Goal: Register for event/course: Sign up to attend an event or enroll in a course

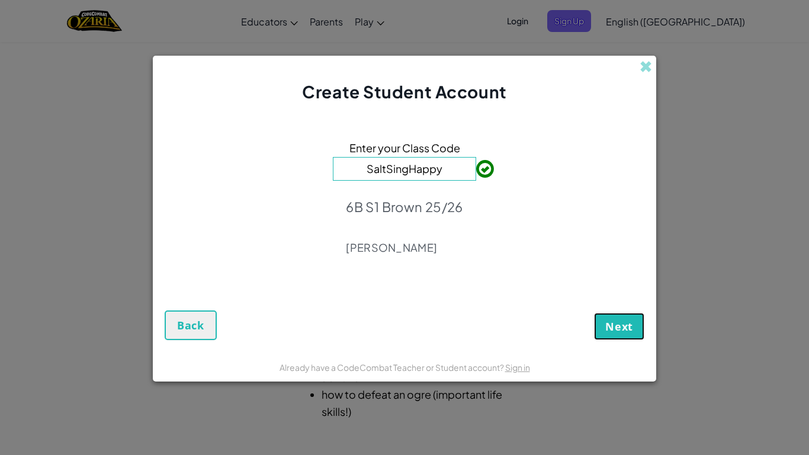
click at [615, 322] on span "Next" at bounding box center [619, 326] width 28 height 14
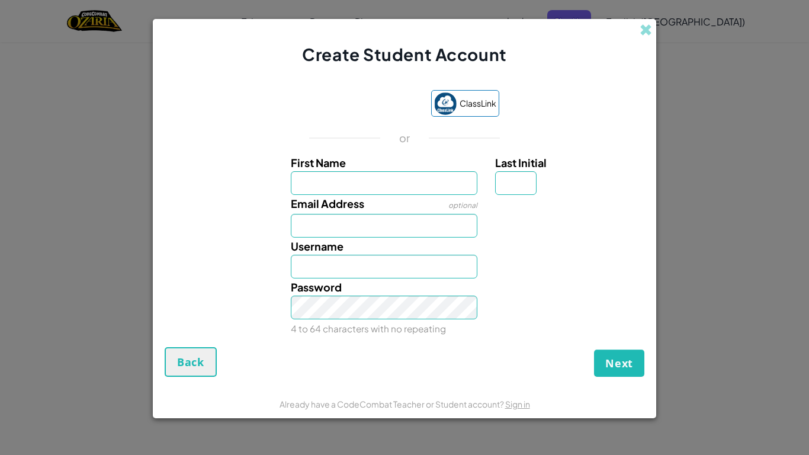
click at [430, 181] on input "First Name" at bounding box center [384, 183] width 187 height 24
type input "amirah"
type input "Amirah"
click at [507, 181] on input "Last Initial" at bounding box center [515, 183] width 41 height 24
type input "j"
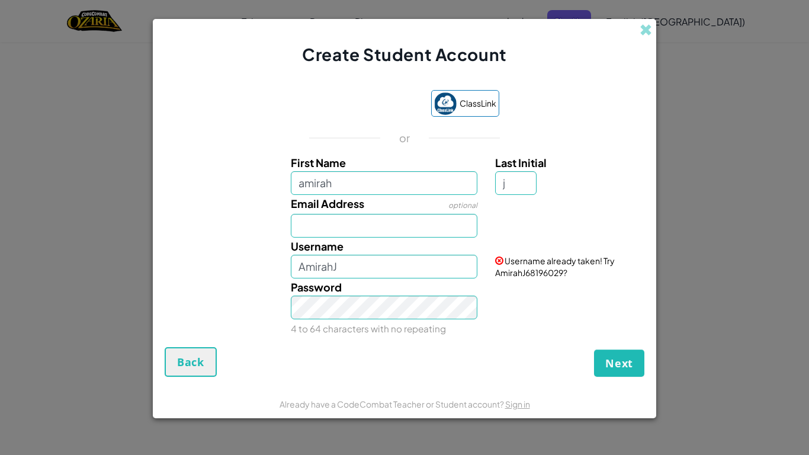
click at [405, 254] on div "Username AmirahJ" at bounding box center [384, 258] width 205 height 41
click at [396, 260] on input "AmirahJ" at bounding box center [384, 267] width 187 height 24
click at [616, 353] on button "Next" at bounding box center [619, 363] width 50 height 27
click at [591, 360] on button "Create Account" at bounding box center [589, 363] width 110 height 27
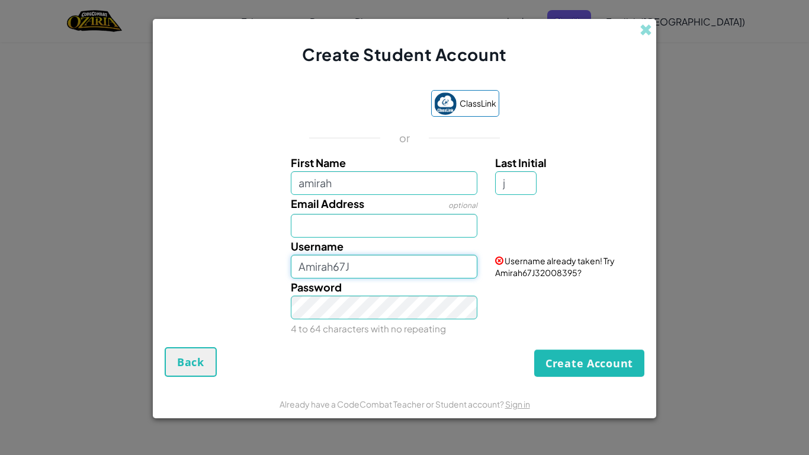
click at [396, 266] on input "Amirah67J" at bounding box center [384, 267] width 187 height 24
click at [573, 361] on button "Create Account" at bounding box center [589, 363] width 110 height 27
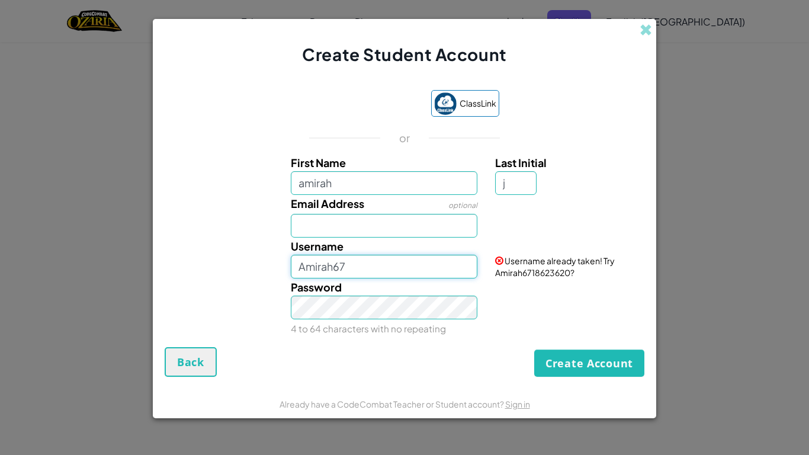
click at [403, 264] on input "Amirah67" at bounding box center [384, 267] width 187 height 24
click at [604, 358] on button "Create Account" at bounding box center [589, 363] width 110 height 27
click at [393, 262] on input "Amirah67J" at bounding box center [384, 267] width 187 height 24
type input "Amirah678J"
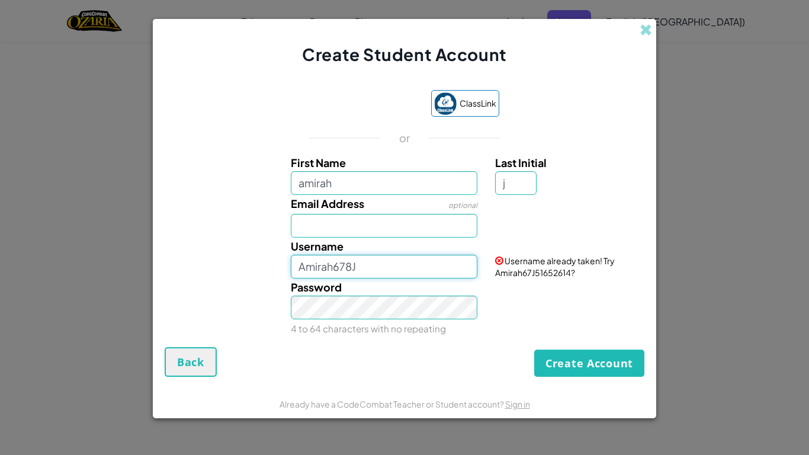
click at [534, 350] on button "Create Account" at bounding box center [589, 363] width 110 height 27
click at [591, 361] on button "Create Account" at bounding box center [589, 363] width 110 height 27
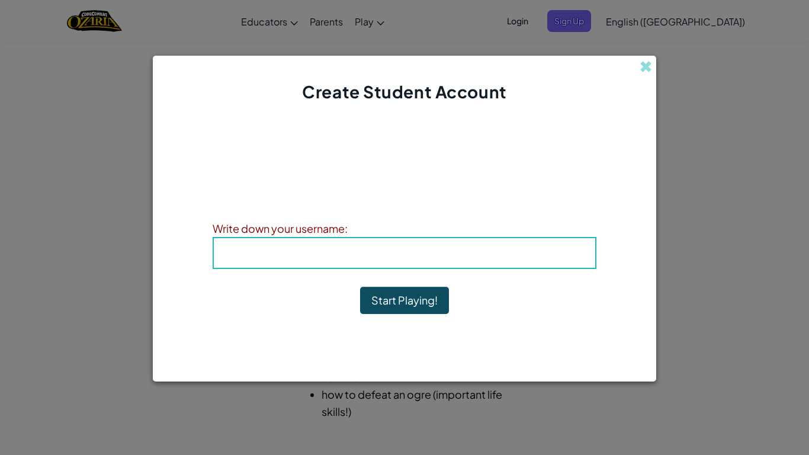
click at [405, 302] on button "Start Playing!" at bounding box center [404, 300] width 89 height 27
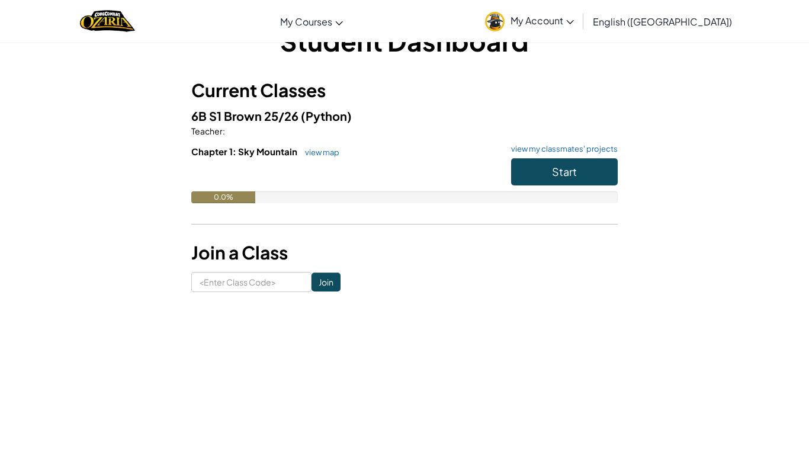
scroll to position [37, 0]
click at [592, 170] on button "Start" at bounding box center [564, 171] width 107 height 27
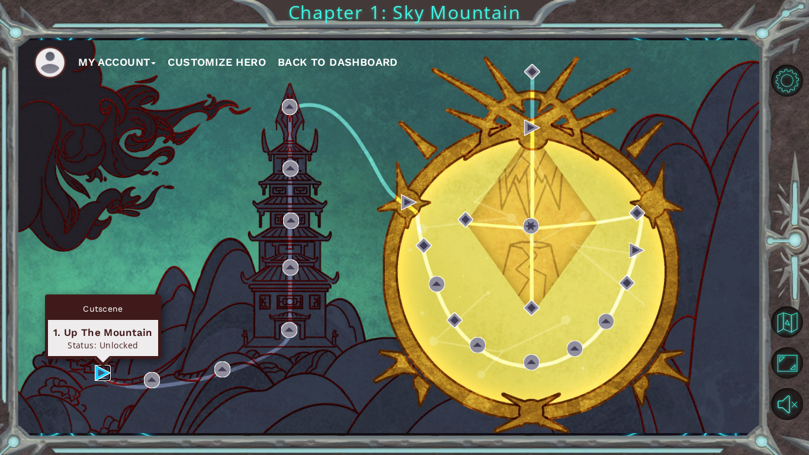
click at [101, 373] on img at bounding box center [103, 373] width 16 height 16
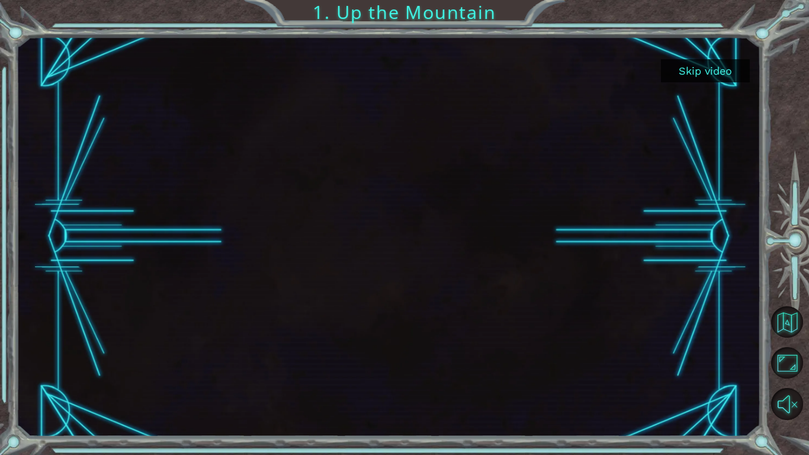
click at [701, 71] on button "Skip video" at bounding box center [705, 70] width 89 height 23
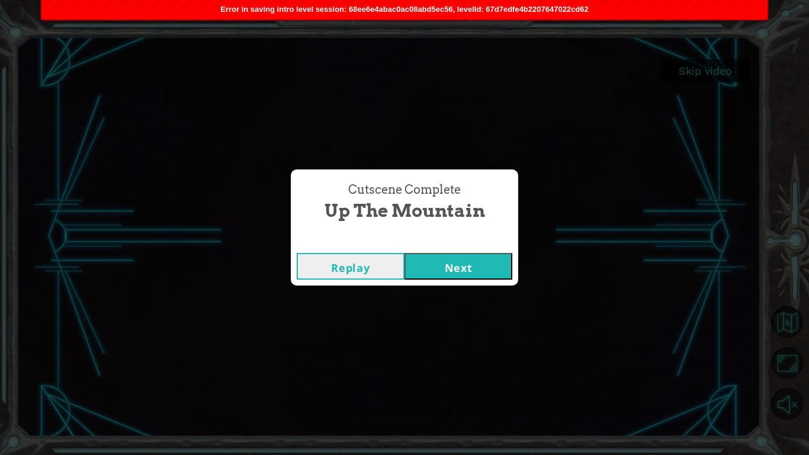
click at [472, 260] on button "Next" at bounding box center [459, 266] width 108 height 27
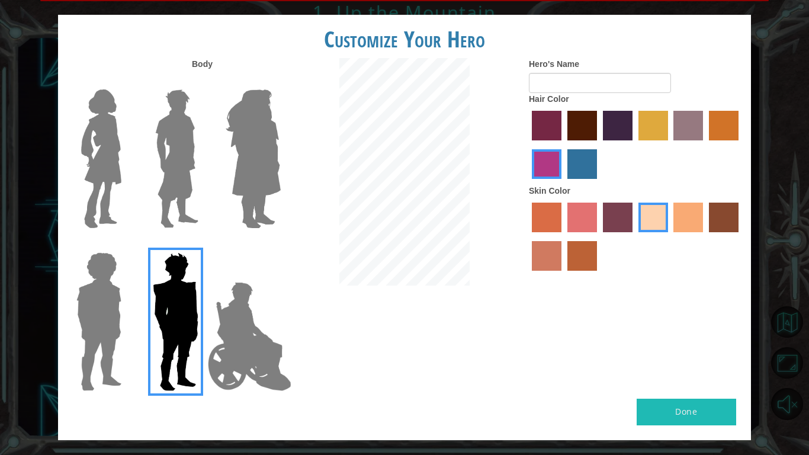
click at [113, 159] on img at bounding box center [101, 159] width 50 height 148
click at [126, 82] on input "Hero Connie" at bounding box center [126, 82] width 0 height 0
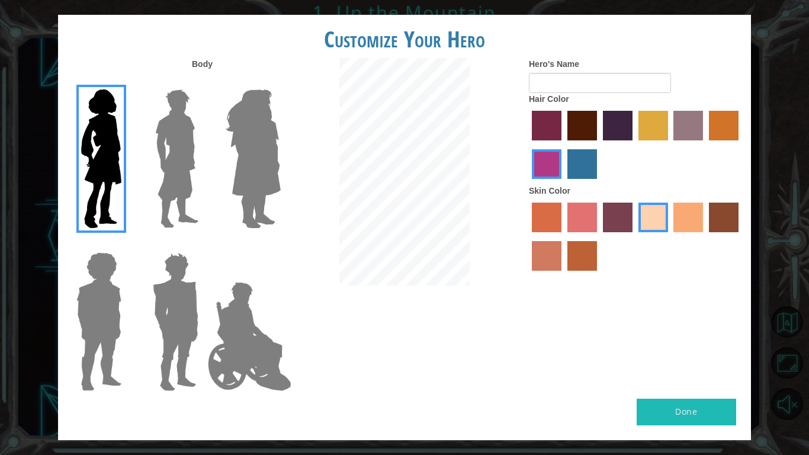
click at [578, 127] on label "maroon hair color" at bounding box center [583, 126] width 30 height 30
click at [563, 145] on input "maroon hair color" at bounding box center [563, 145] width 0 height 0
click at [590, 255] on label "smoke tree skin color" at bounding box center [583, 256] width 30 height 30
click at [563, 275] on input "smoke tree skin color" at bounding box center [563, 275] width 0 height 0
click at [694, 406] on button "Done" at bounding box center [687, 412] width 100 height 27
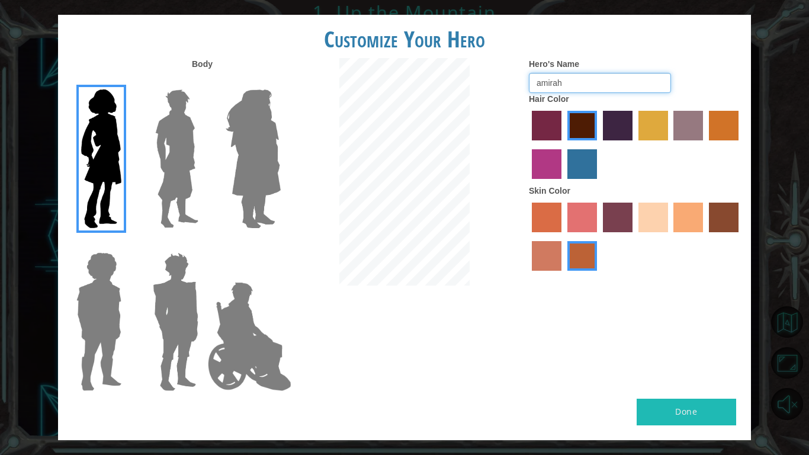
type input "amirah"
click at [694, 411] on button "Done" at bounding box center [687, 412] width 100 height 27
